Goal: Entertainment & Leisure: Consume media (video, audio)

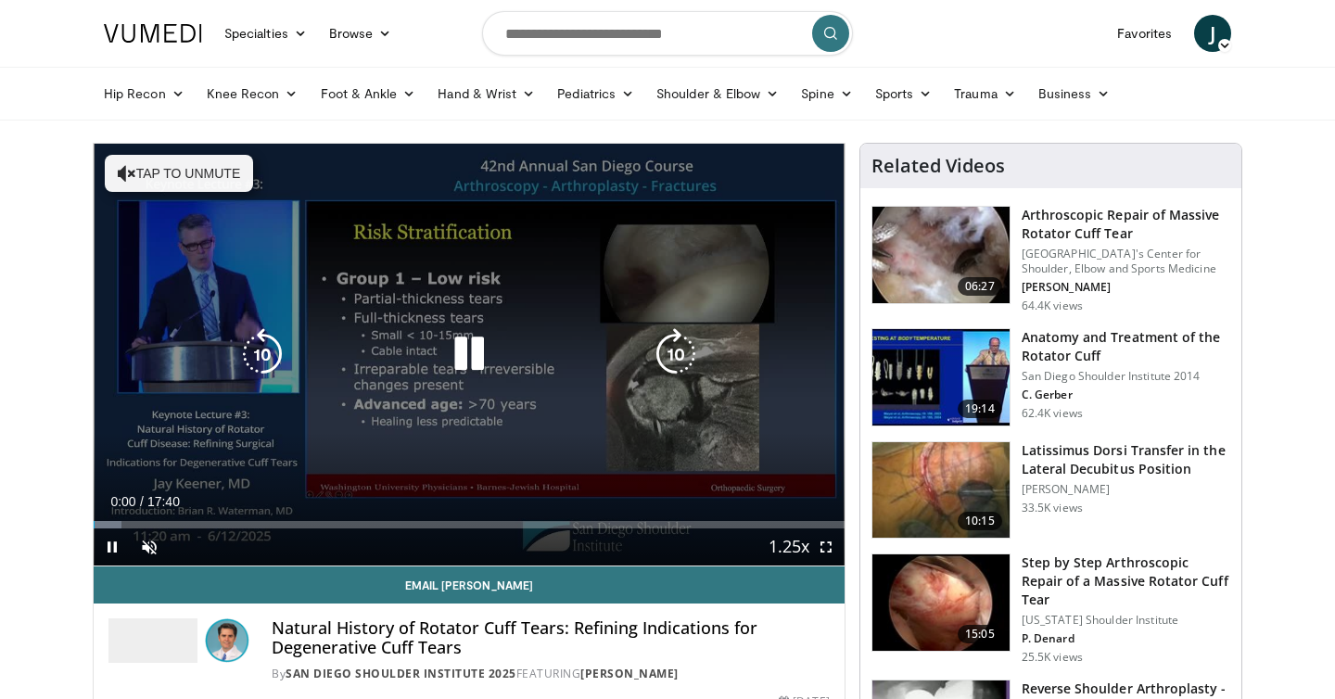
click at [198, 178] on button "Tap to unmute" at bounding box center [179, 173] width 148 height 37
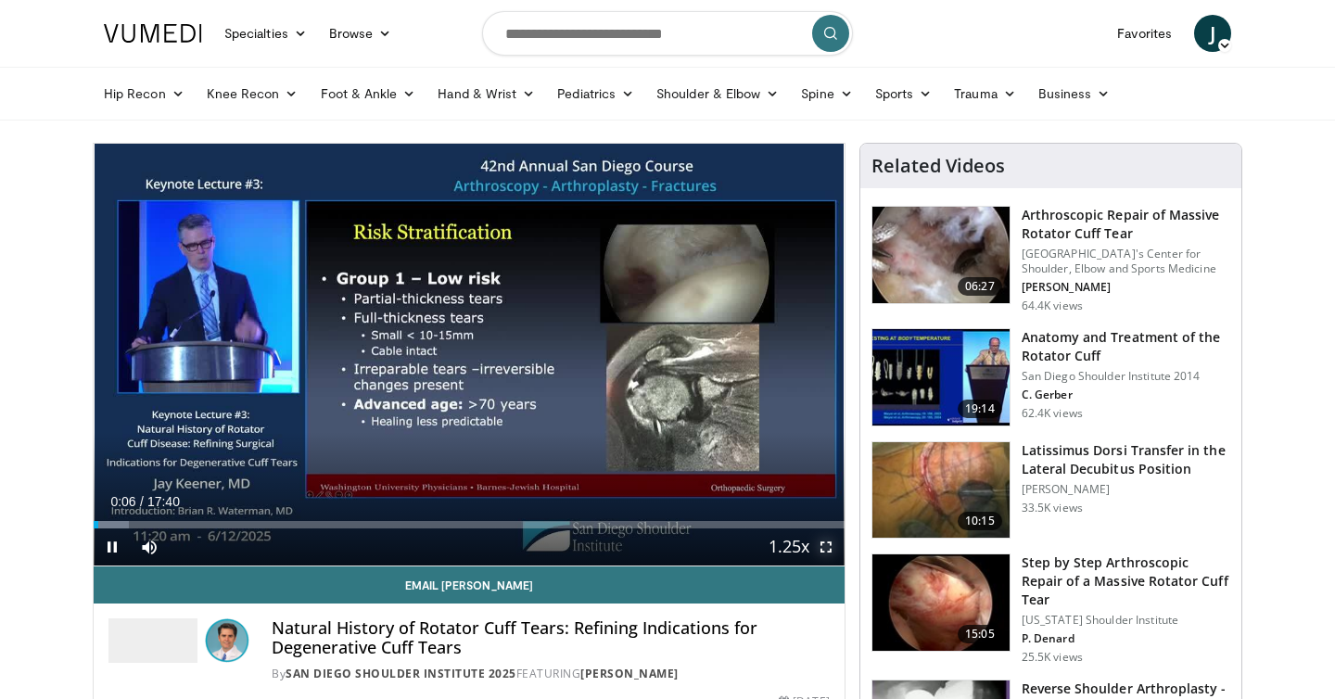
click at [825, 552] on span "Video Player" at bounding box center [826, 547] width 37 height 37
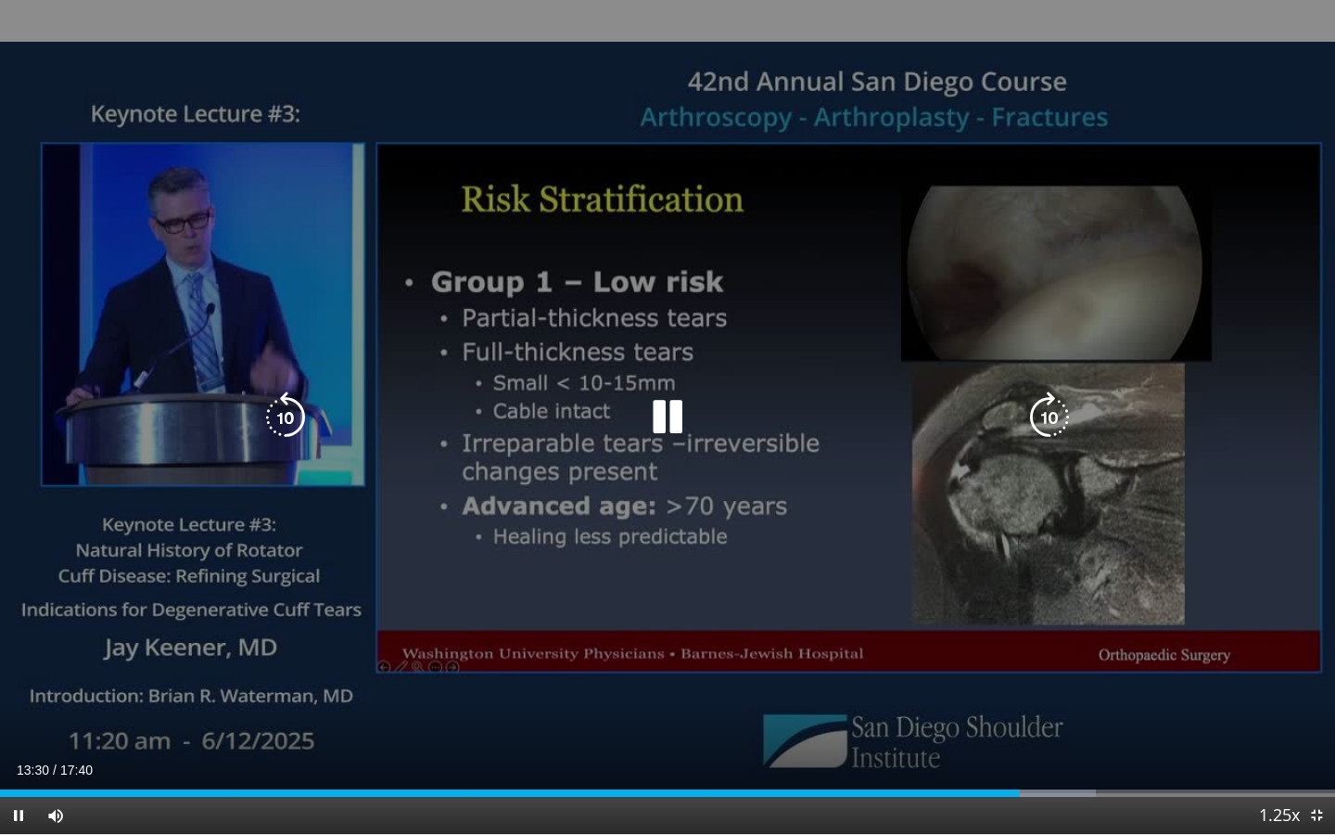
click at [292, 424] on icon "Video Player" at bounding box center [286, 417] width 52 height 52
